Goal: Find specific page/section: Find specific page/section

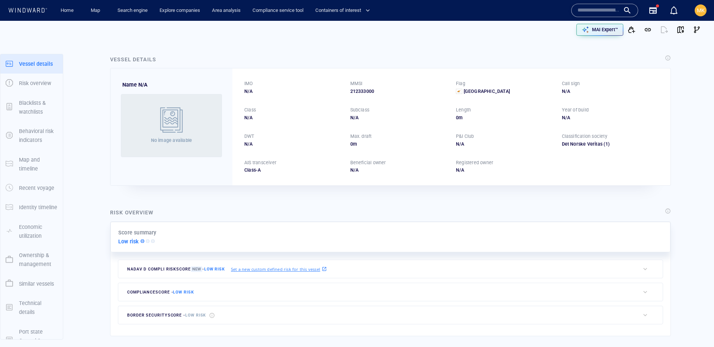
click at [587, 11] on input "text" at bounding box center [599, 10] width 42 height 11
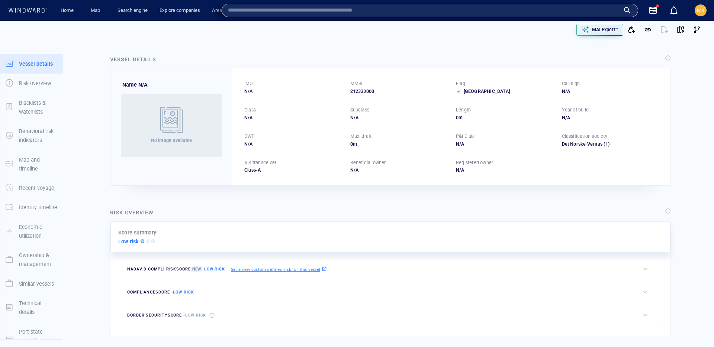
paste input "*******"
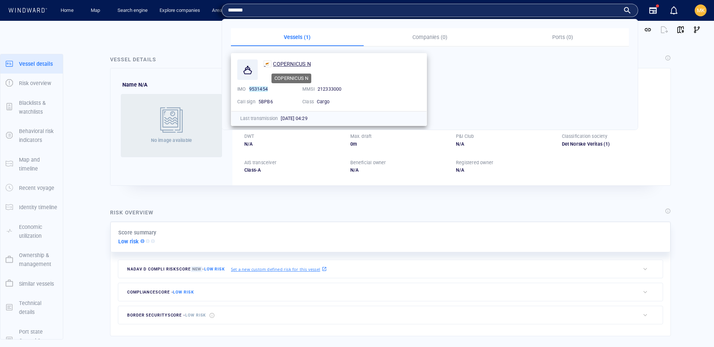
type input "*******"
click at [303, 61] on span "COPERNICUS N" at bounding box center [292, 64] width 38 height 6
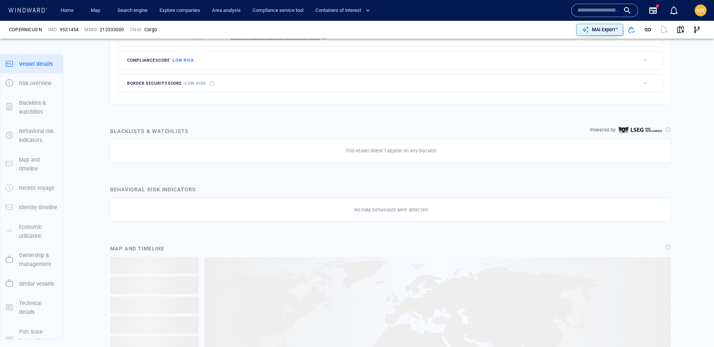
scroll to position [20, 0]
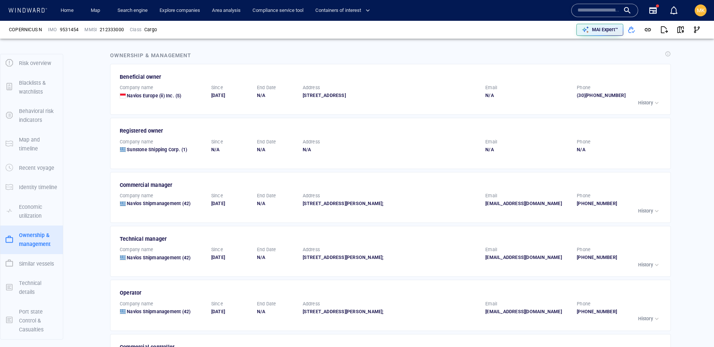
scroll to position [1035, 0]
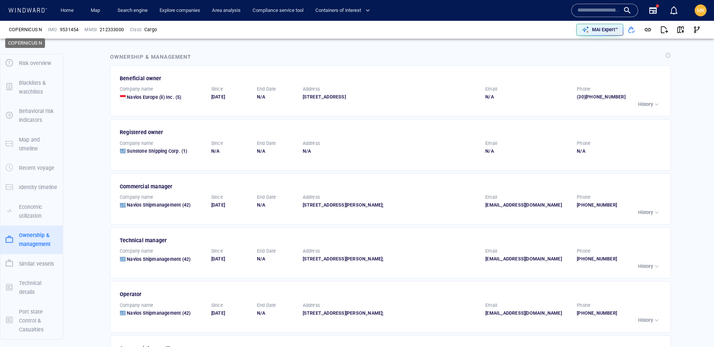
click at [25, 29] on div "COPERNICUS N" at bounding box center [25, 29] width 33 height 7
copy div "COPERNICUS N"
click at [74, 31] on span "9531454" at bounding box center [69, 29] width 19 height 7
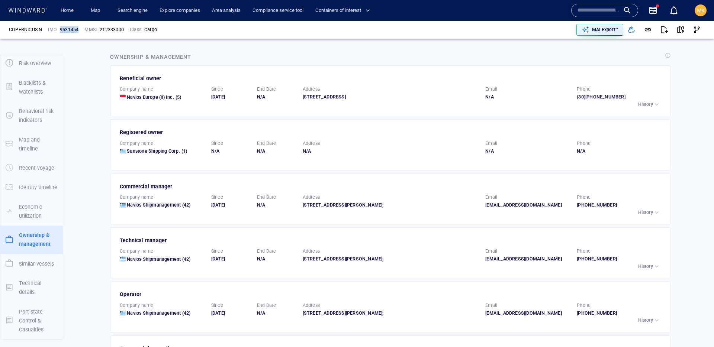
click at [74, 31] on span "9531454" at bounding box center [69, 29] width 19 height 7
copy span "9531454"
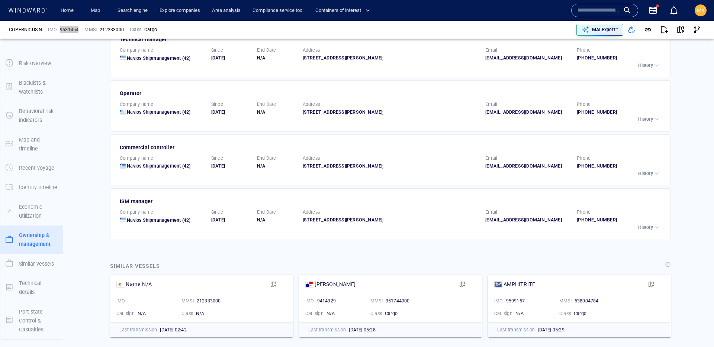
scroll to position [1260, 0]
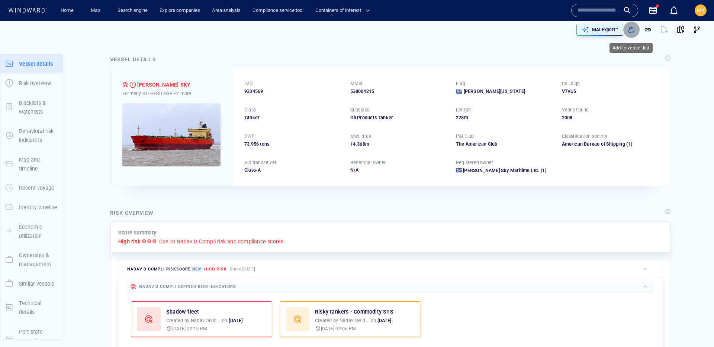
click at [634, 29] on span "button" at bounding box center [631, 29] width 7 height 7
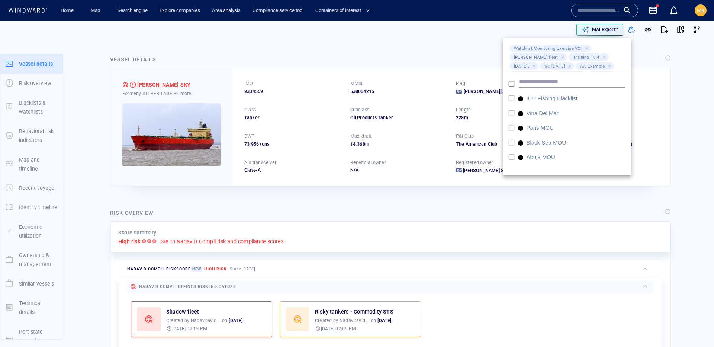
click at [338, 51] on div at bounding box center [357, 173] width 714 height 347
